Goal: Browse casually

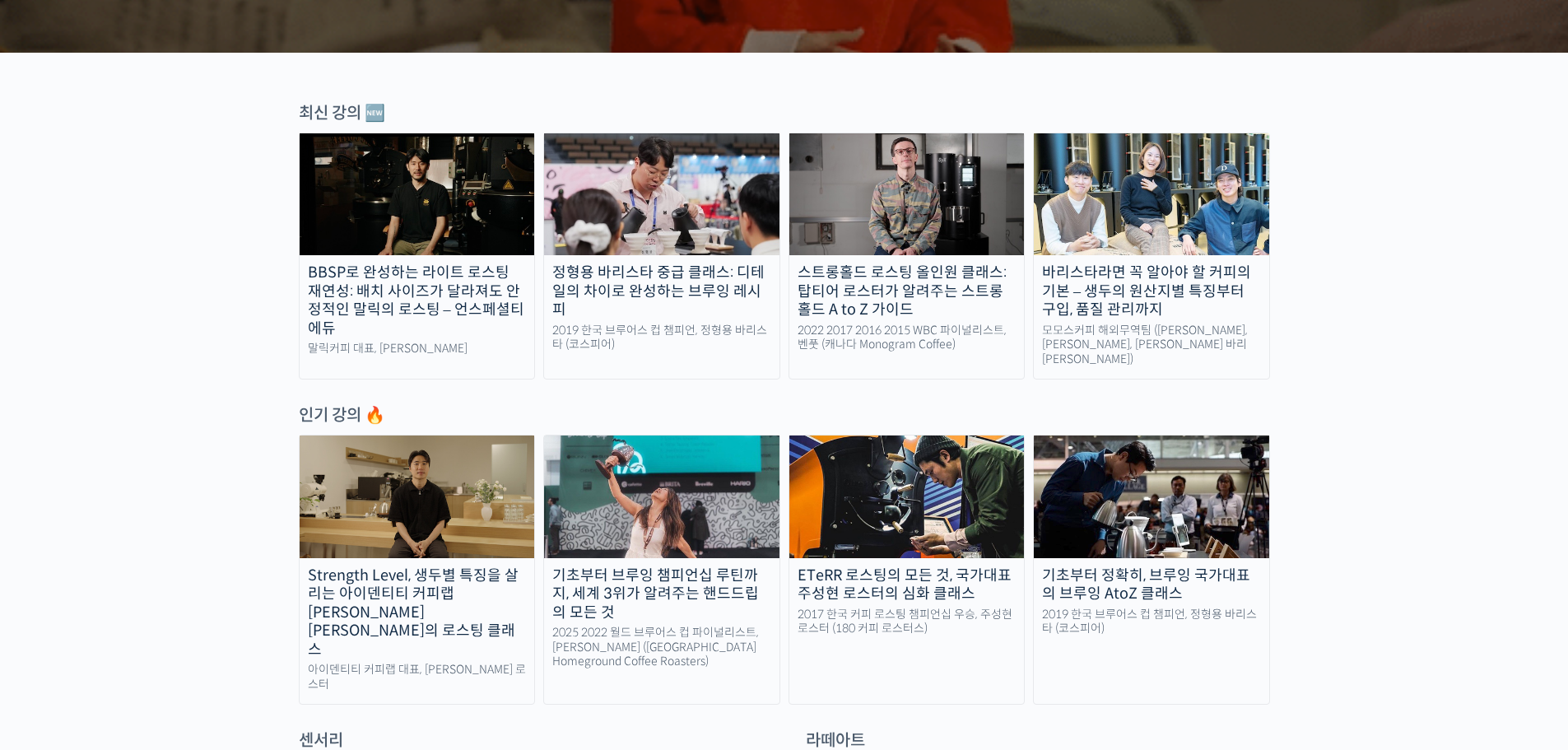
scroll to position [494, 0]
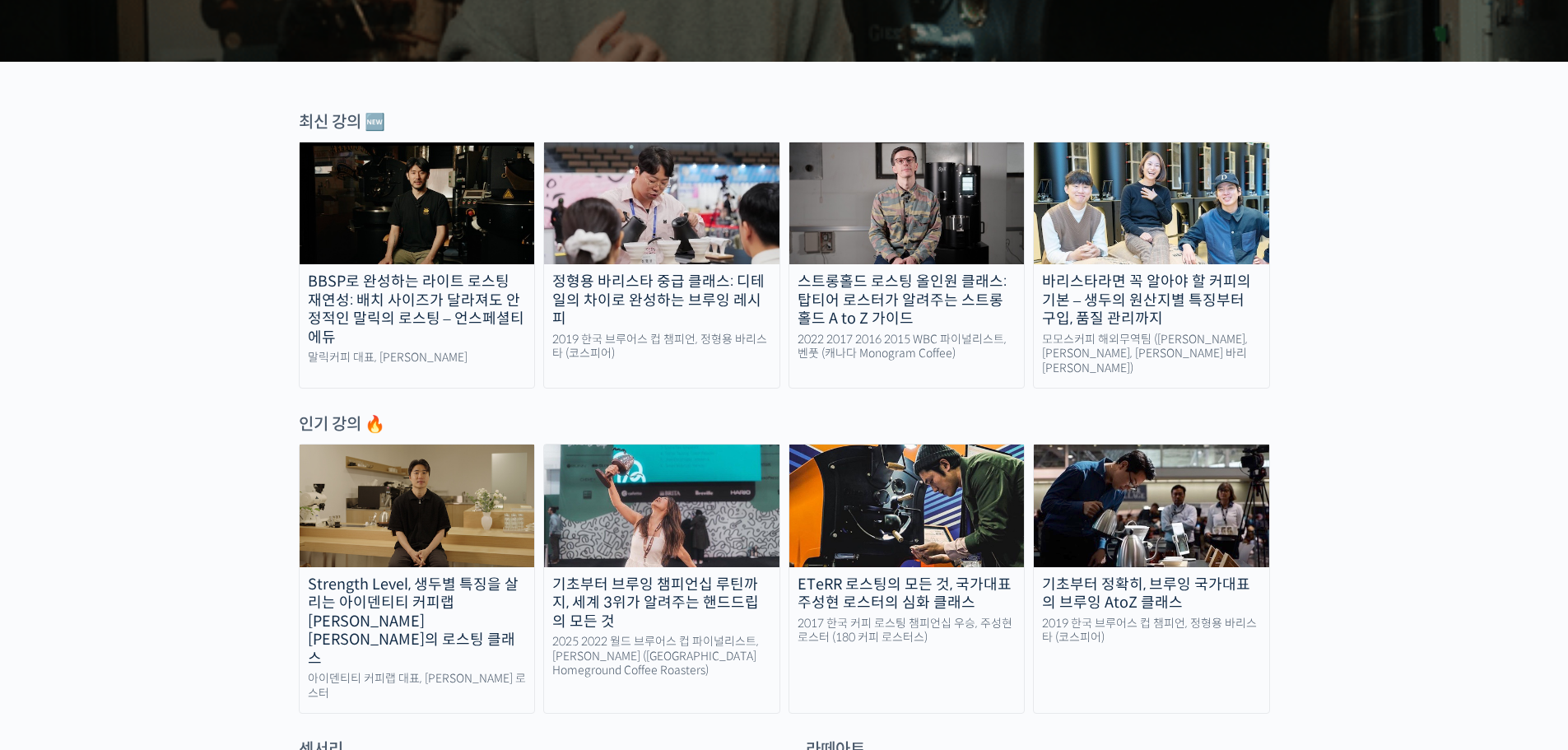
click at [432, 308] on div "BBSP로 완성하는 라이트 로스팅 재연성: 배치 사이즈가 달라져도 안정적인 말릭의 로스팅 – 언스페셜티 에듀" at bounding box center [417, 309] width 235 height 74
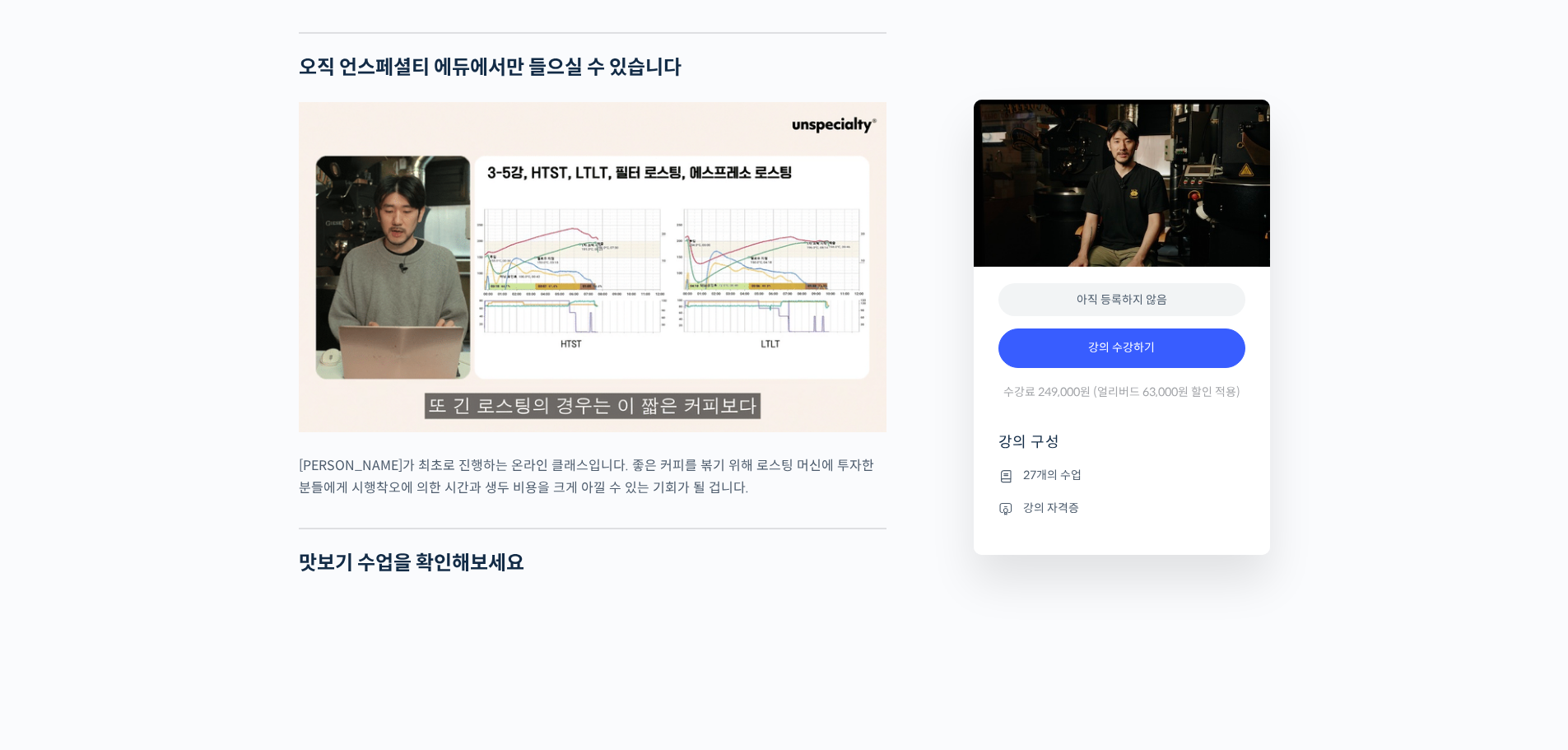
scroll to position [3786, 0]
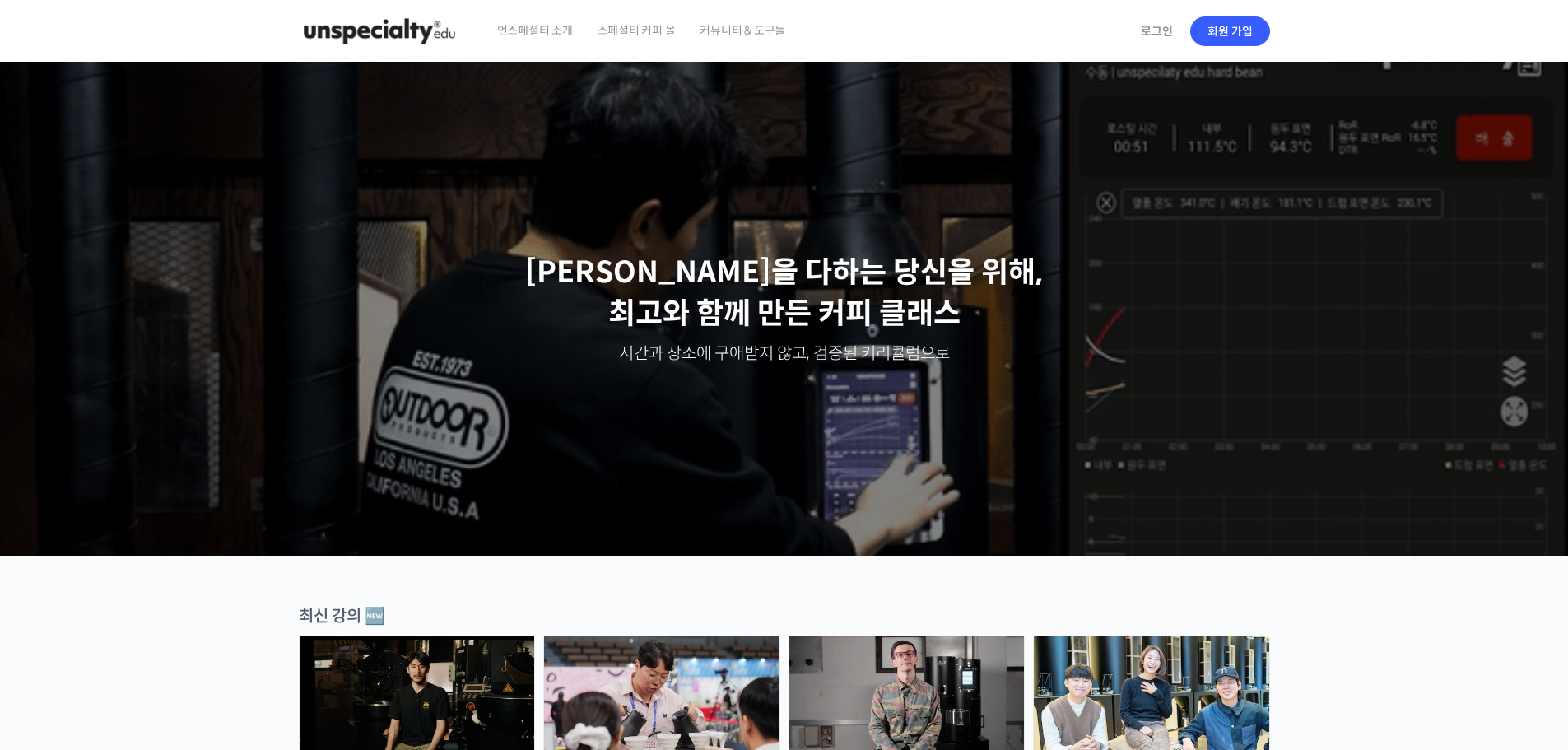
click at [728, 31] on span "커뮤니티 & 도구들" at bounding box center [742, 30] width 85 height 62
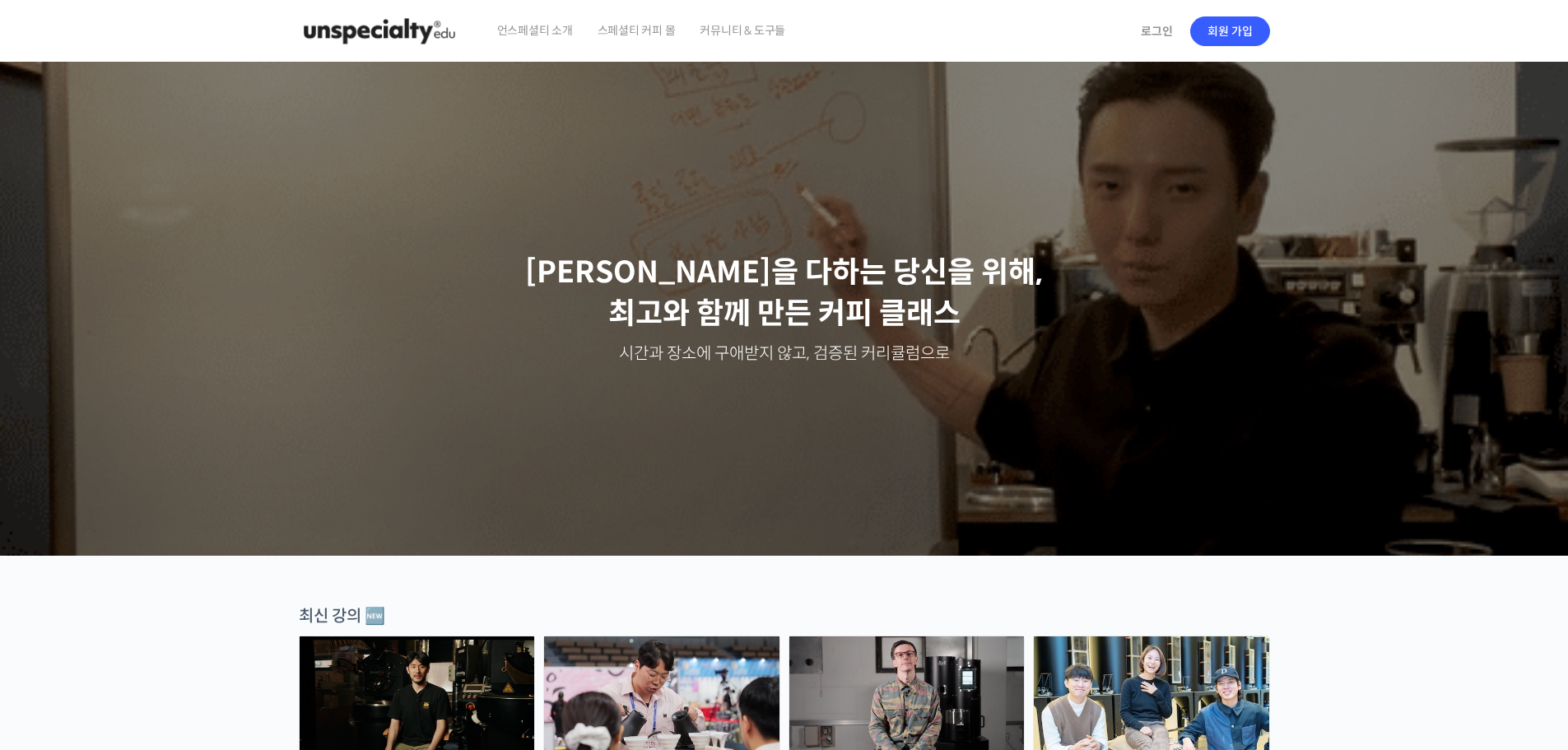
click at [528, 32] on span "언스페셜티 소개" at bounding box center [535, 30] width 75 height 62
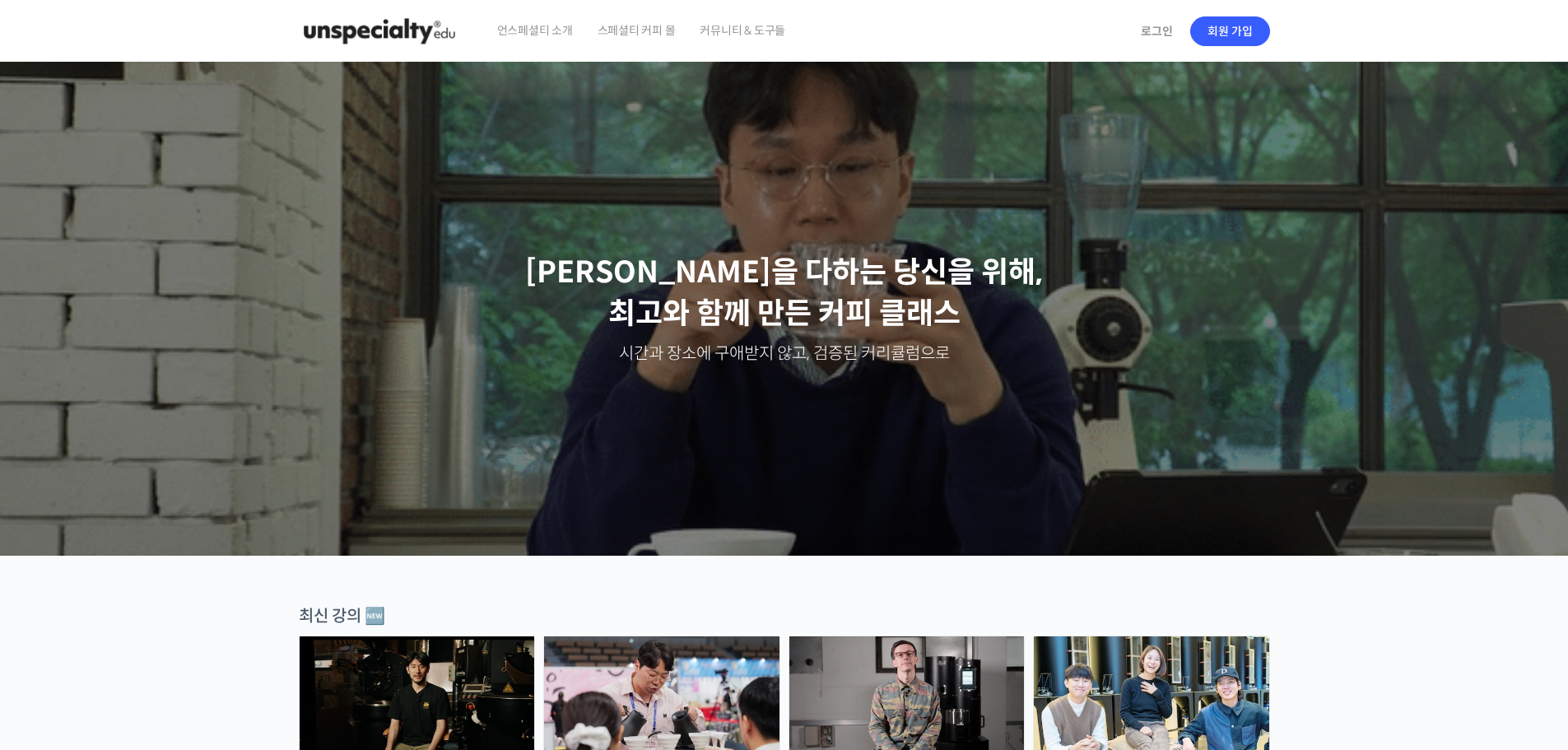
click at [619, 28] on span "스페셜티 커피 몰" at bounding box center [636, 30] width 78 height 62
